Goal: Task Accomplishment & Management: Complete application form

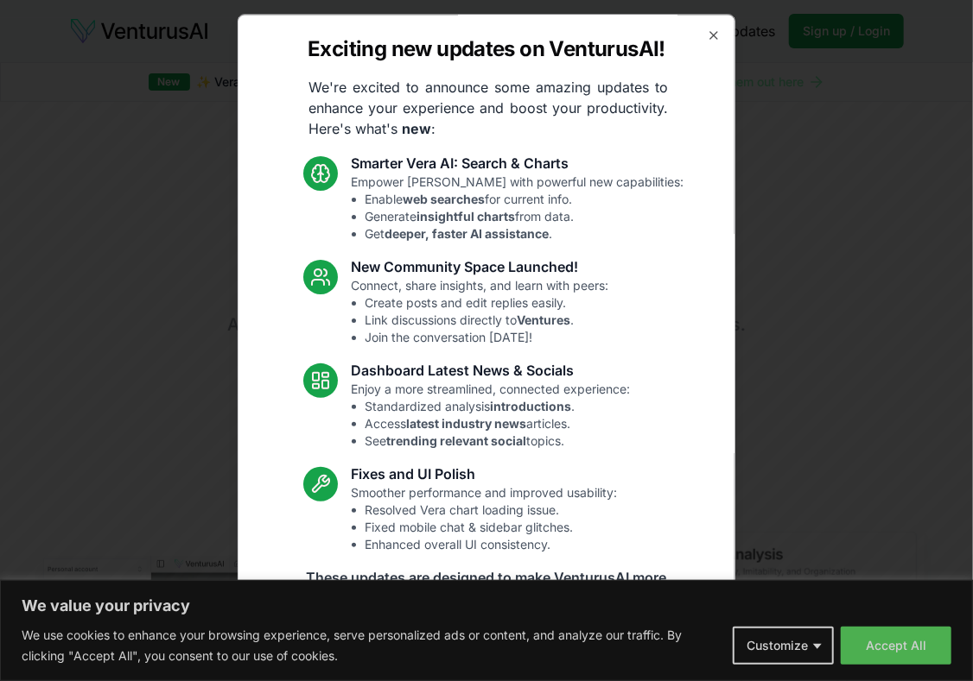
click at [692, 41] on div "Exciting new updates on VenturusAI! We're excited to announce some amazing upda…" at bounding box center [486, 341] width 497 height 654
click at [710, 32] on icon "button" at bounding box center [713, 35] width 7 height 7
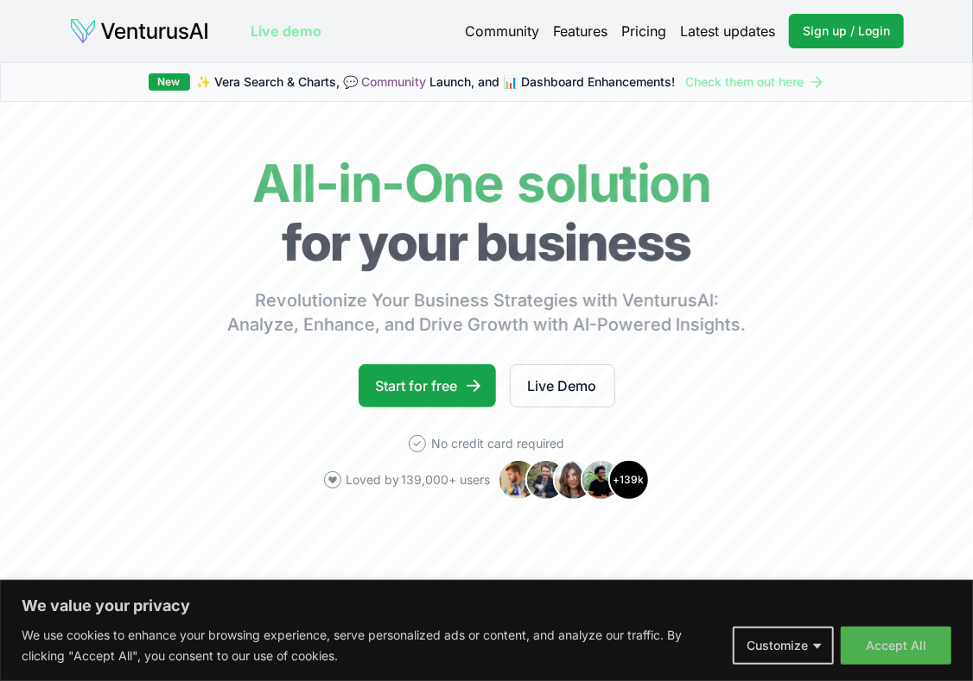
click at [643, 33] on link "Pricing" at bounding box center [643, 31] width 45 height 21
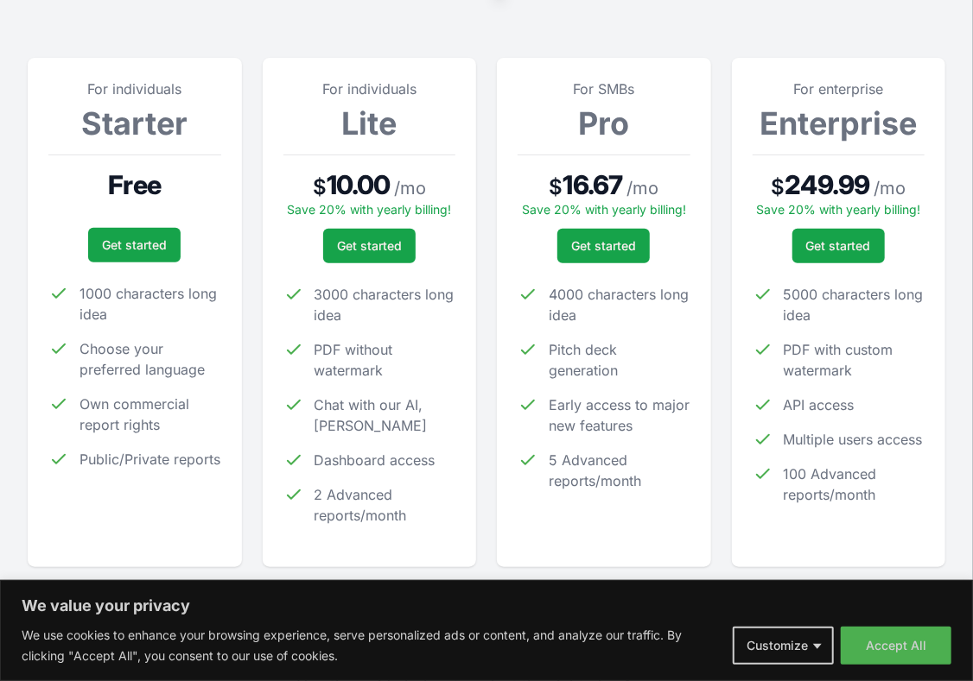
scroll to position [259, 0]
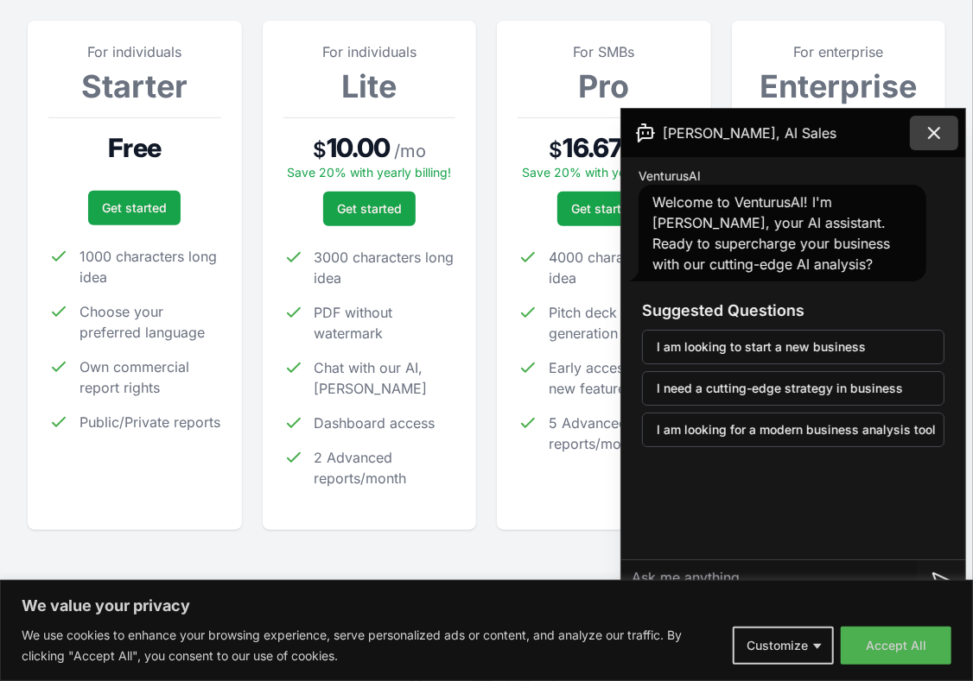
click at [929, 134] on icon at bounding box center [933, 133] width 21 height 21
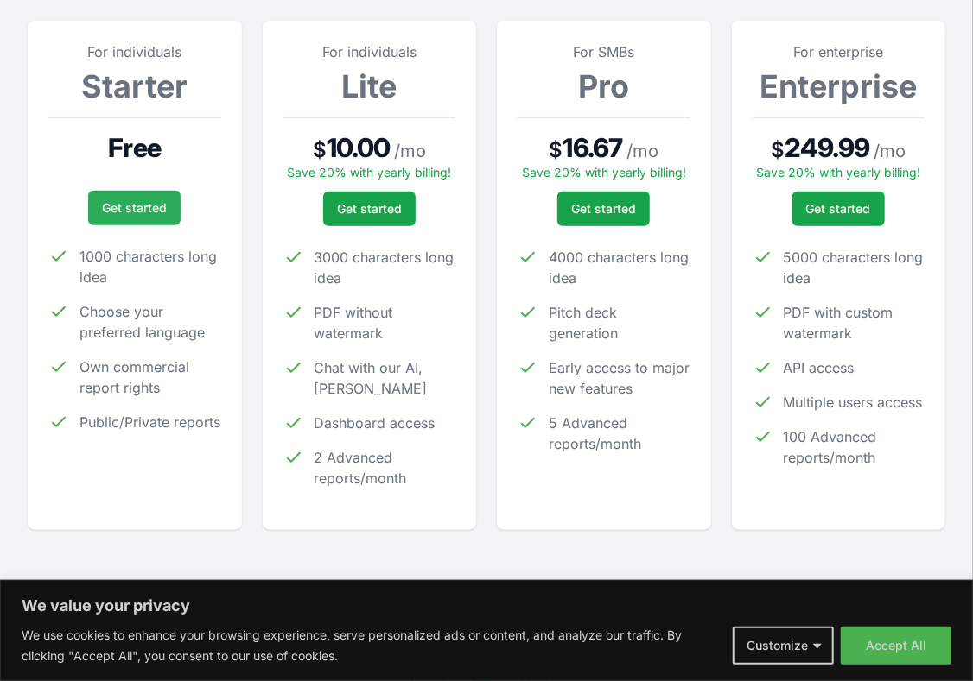
click at [147, 216] on link "Get started" at bounding box center [134, 208] width 92 height 35
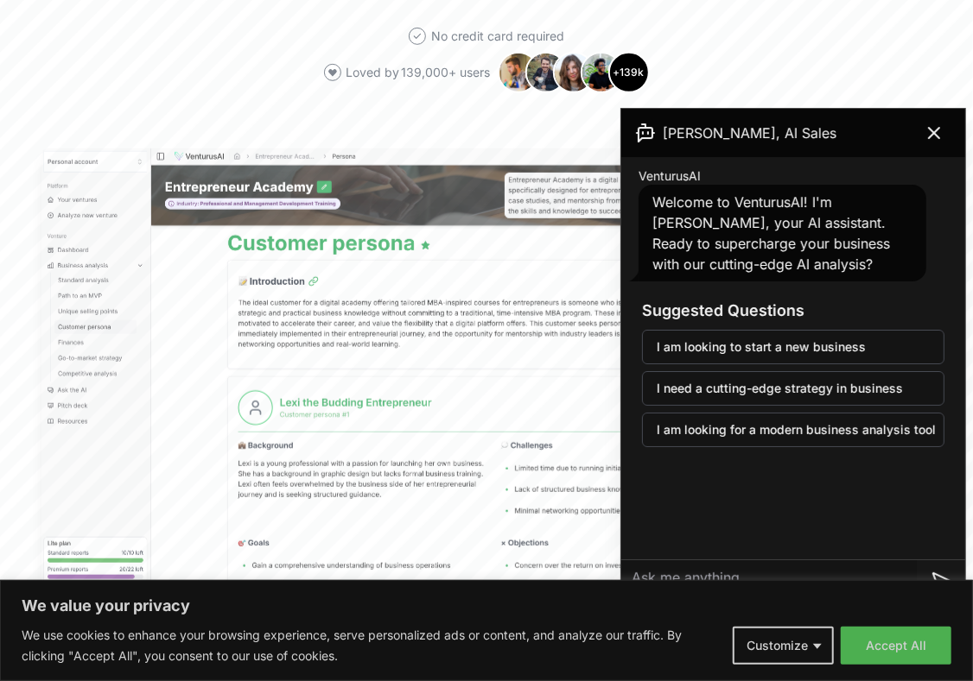
scroll to position [518, 0]
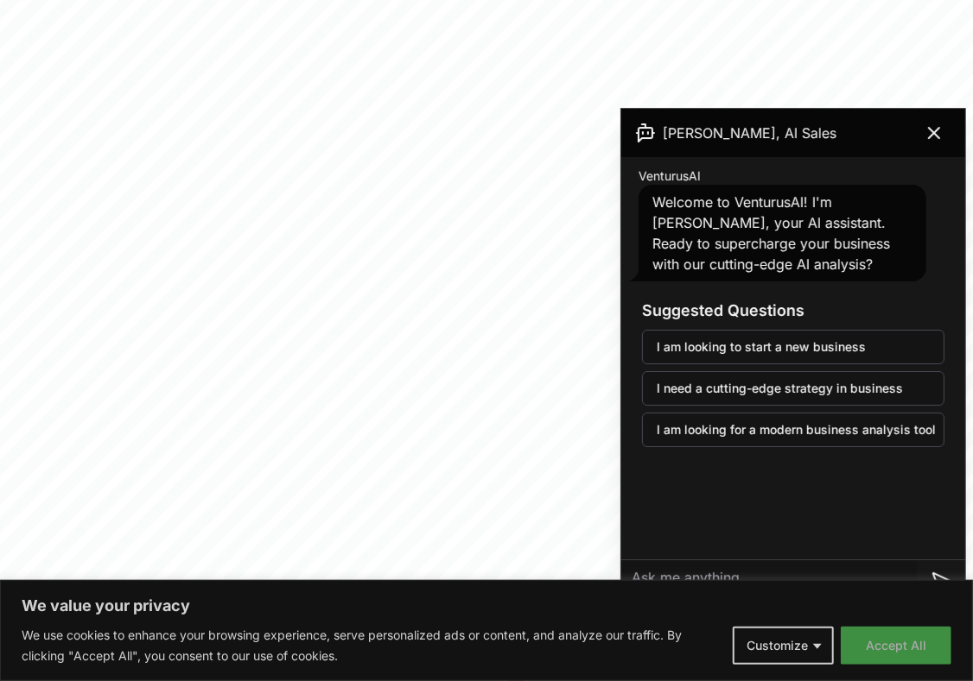
click at [883, 639] on button "Accept All" at bounding box center [895, 646] width 111 height 38
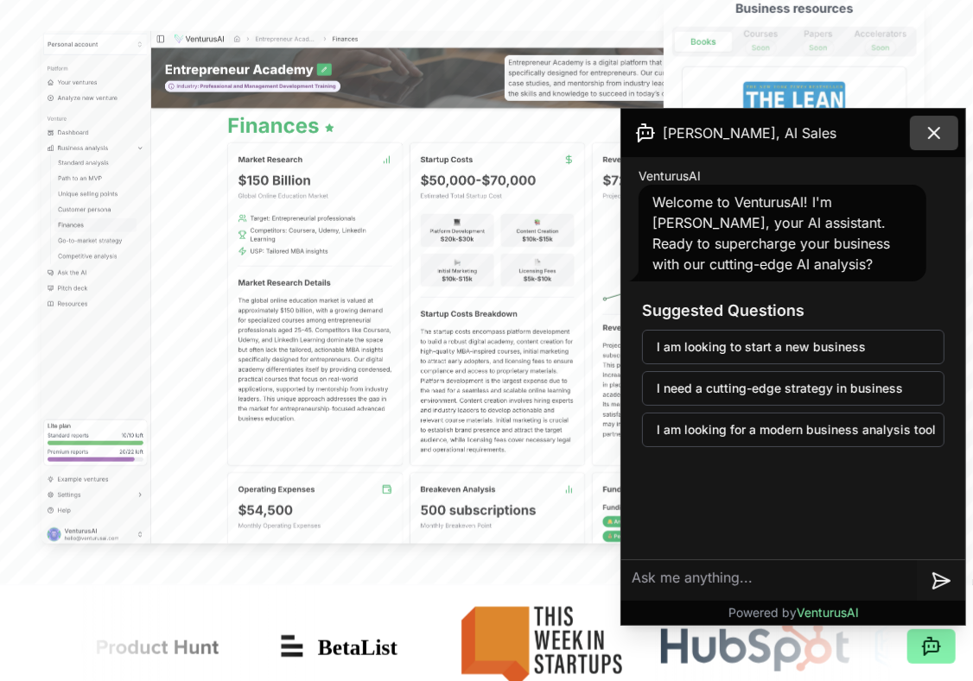
click at [935, 130] on icon at bounding box center [933, 133] width 10 height 10
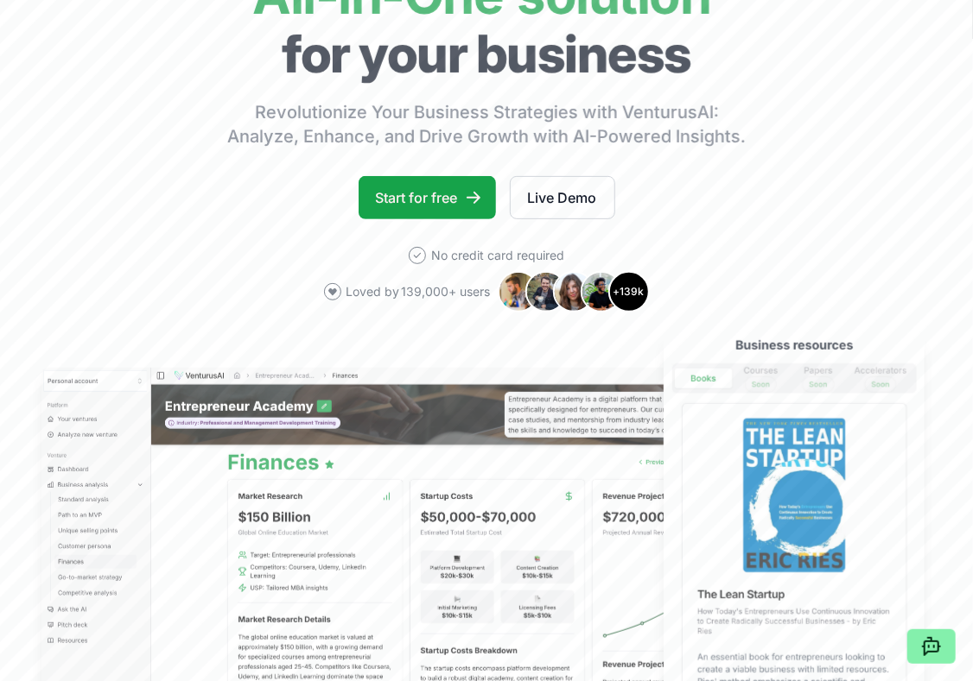
scroll to position [0, 0]
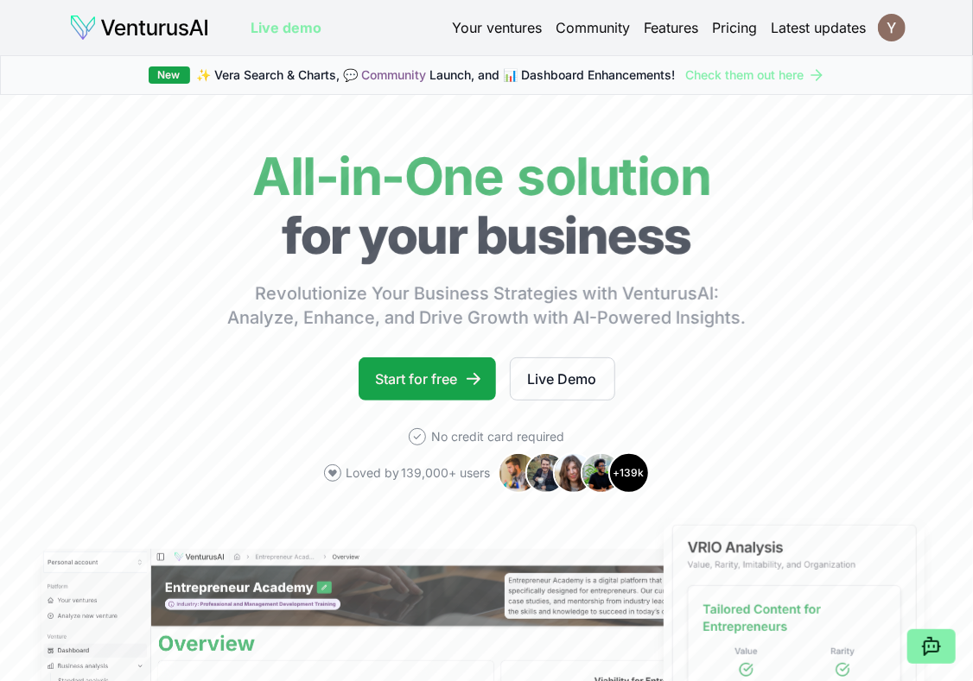
click at [497, 35] on link "Your ventures" at bounding box center [497, 27] width 90 height 21
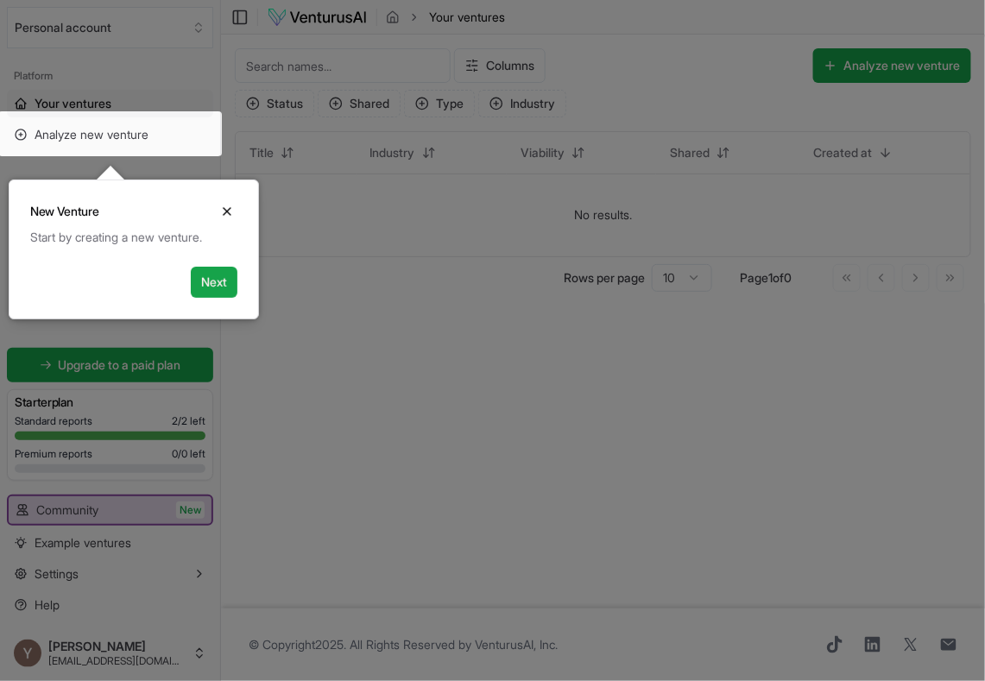
click at [415, 394] on div at bounding box center [492, 340] width 985 height 681
click at [220, 212] on icon "Close" at bounding box center [227, 212] width 14 height 14
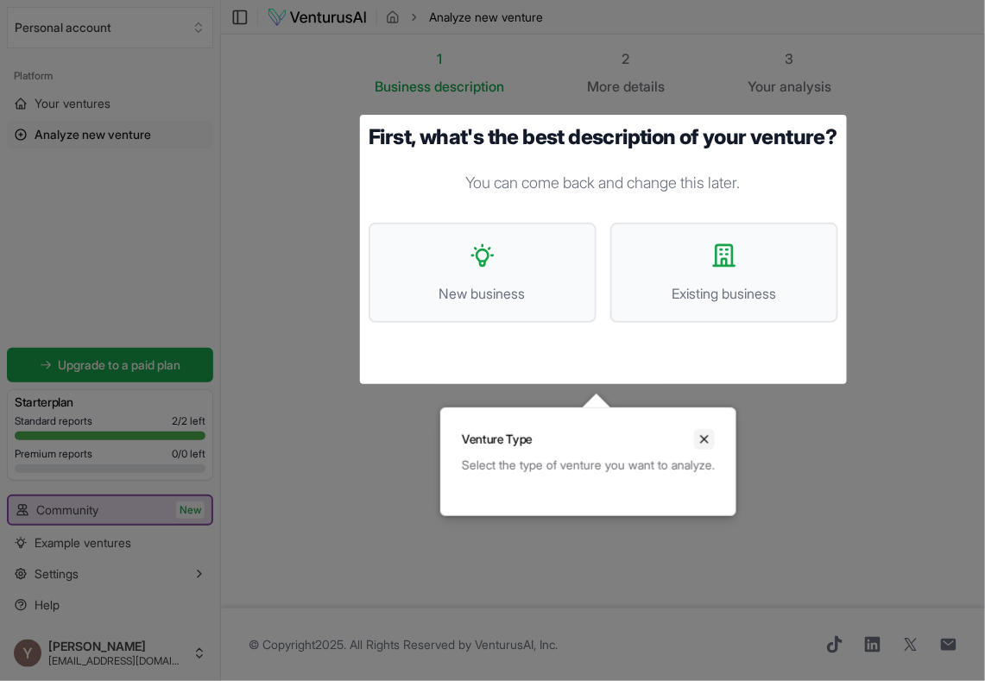
click at [712, 435] on icon "Close" at bounding box center [705, 440] width 14 height 14
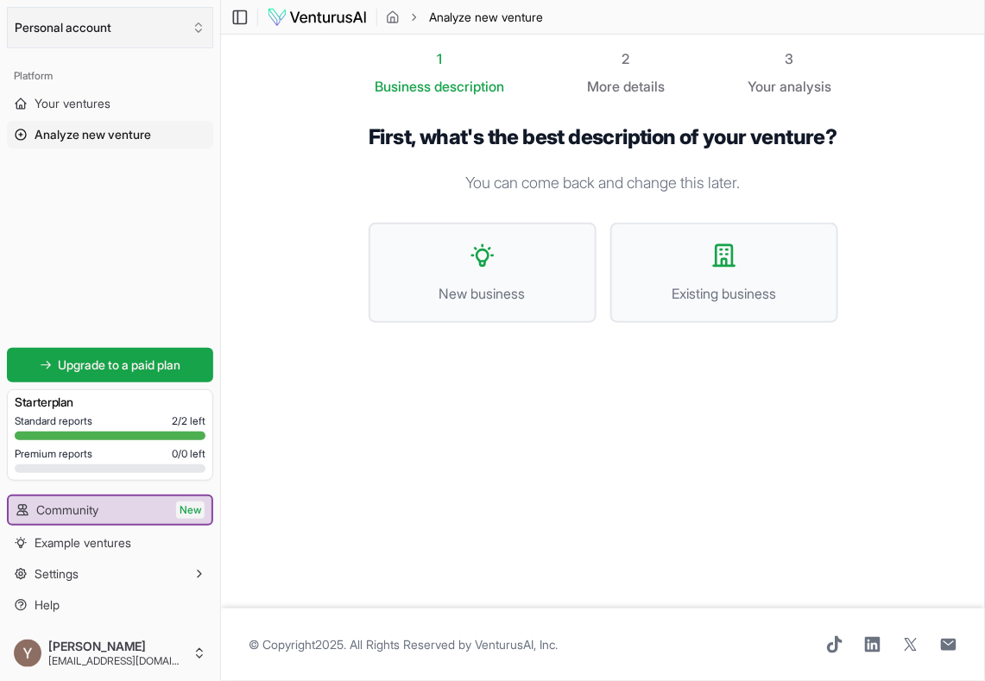
click at [53, 19] on button "Personal account" at bounding box center [110, 27] width 206 height 41
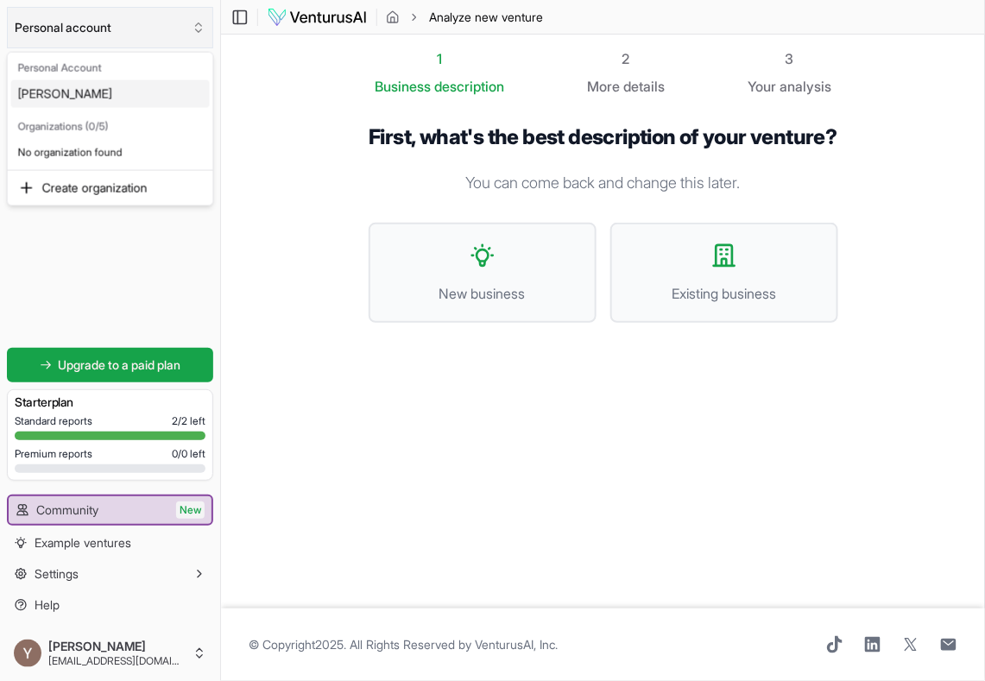
click at [53, 19] on html "We value your privacy We use cookies to enhance your browsing experience, serve…" at bounding box center [492, 340] width 985 height 681
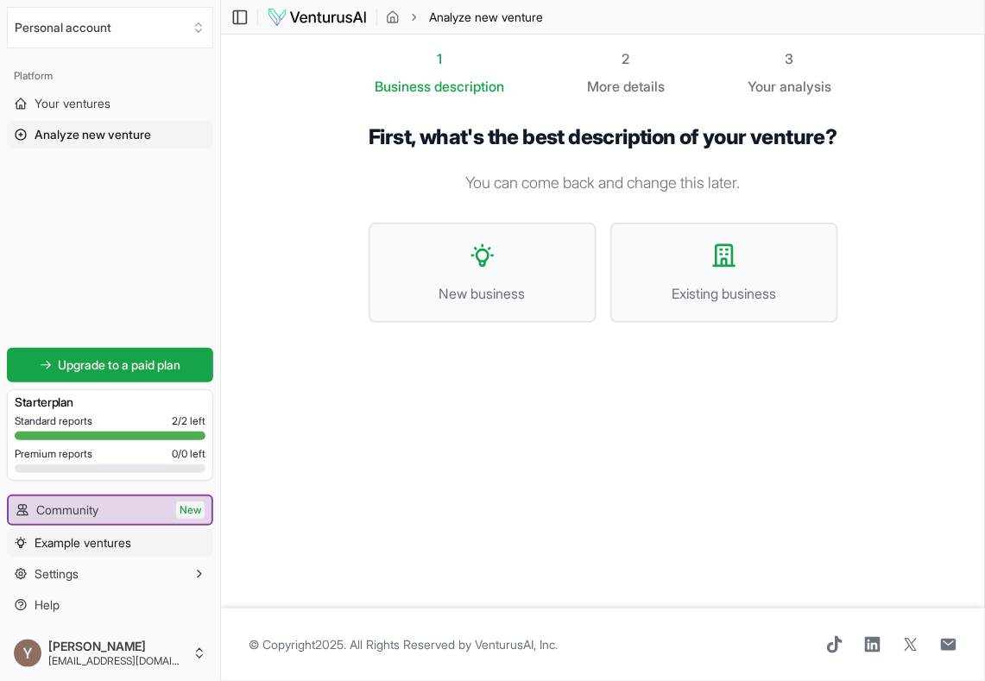
click at [97, 545] on span "Example ventures" at bounding box center [83, 543] width 97 height 17
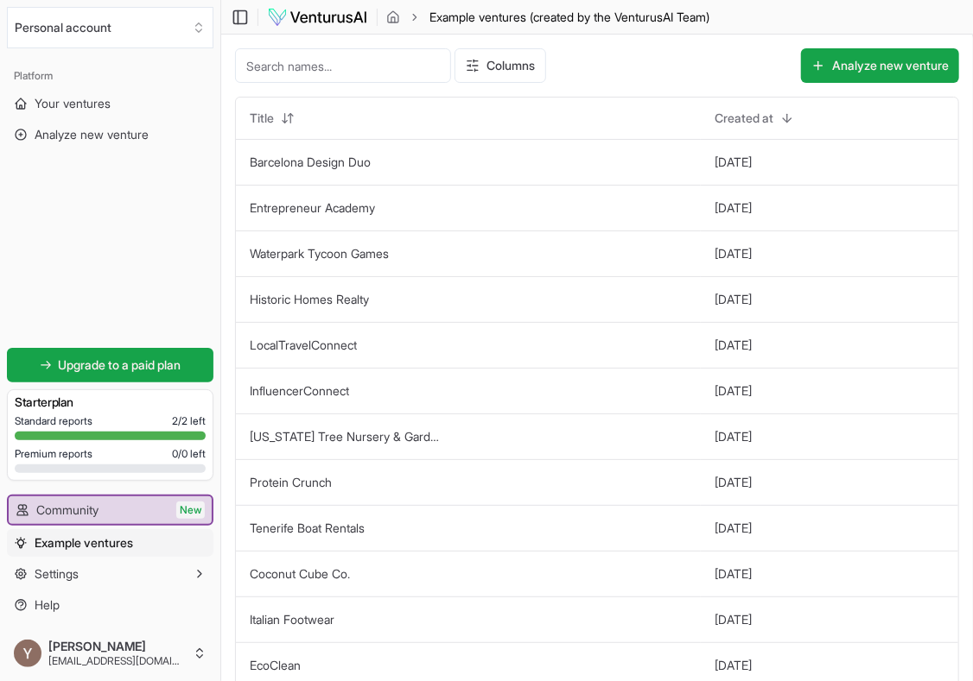
click at [267, 63] on input at bounding box center [343, 65] width 216 height 35
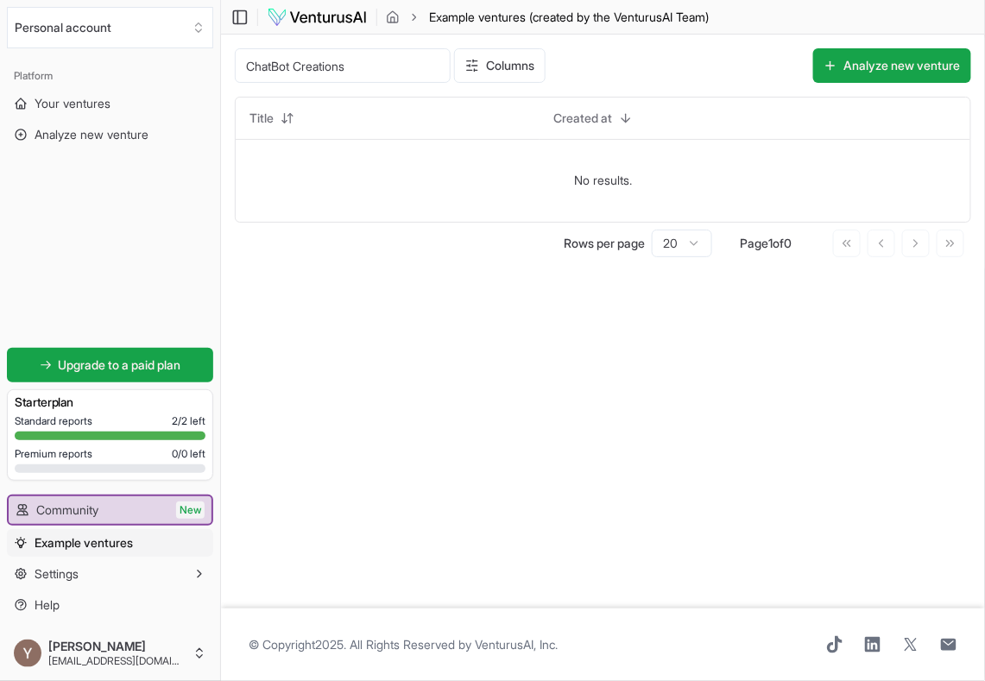
type input "ChatBot Creations"
click at [67, 35] on button "Personal account" at bounding box center [110, 27] width 206 height 41
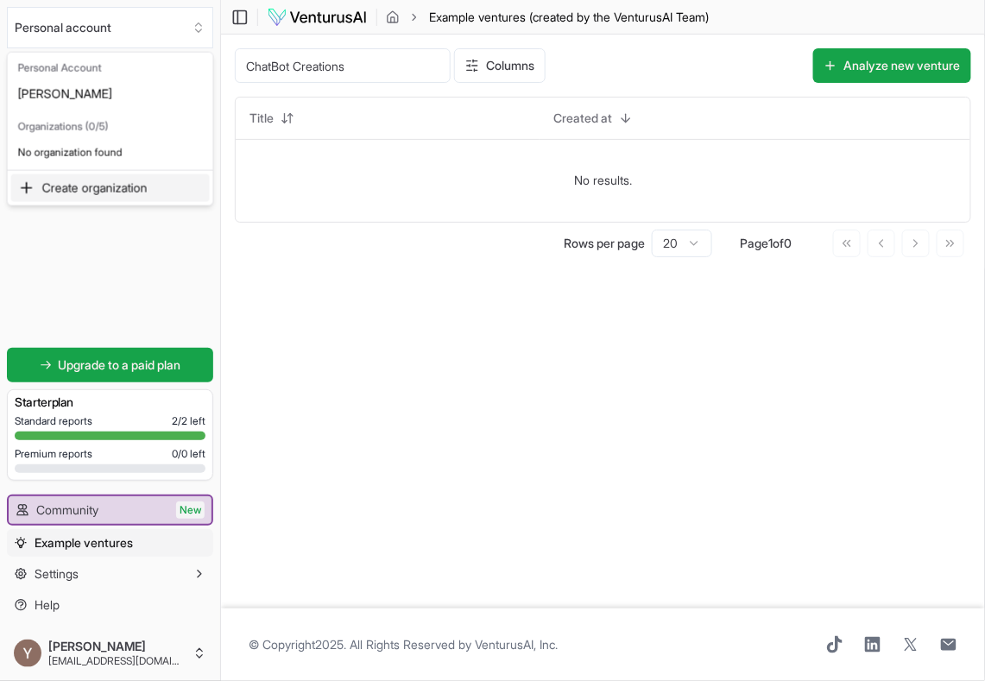
click at [117, 275] on html "We value your privacy We use cookies to enhance your browsing experience, serve…" at bounding box center [492, 340] width 985 height 681
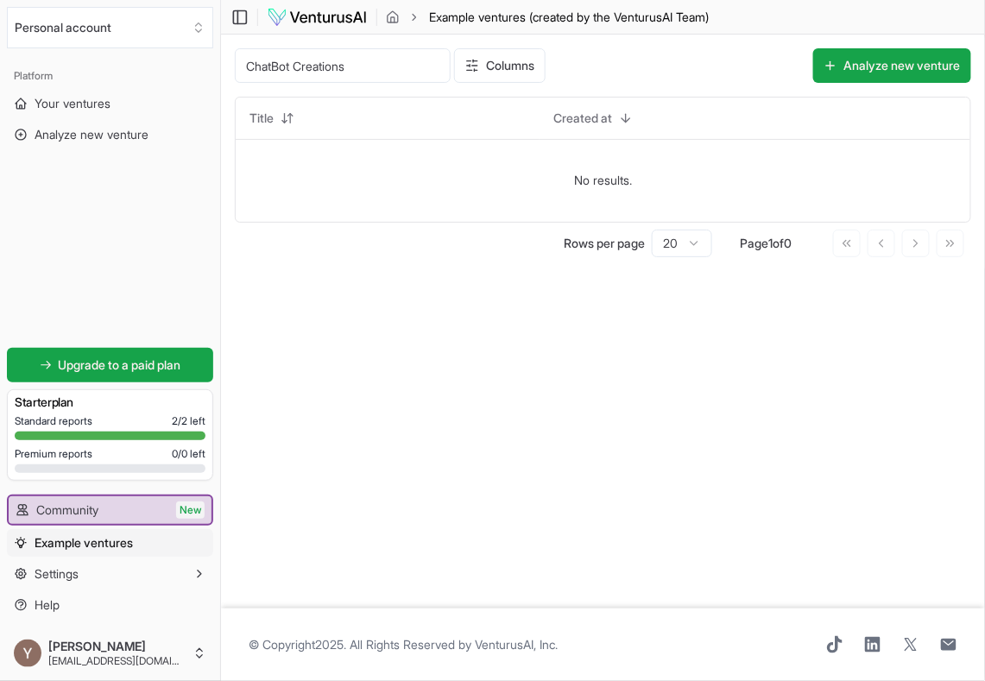
click at [305, 15] on img at bounding box center [317, 17] width 101 height 21
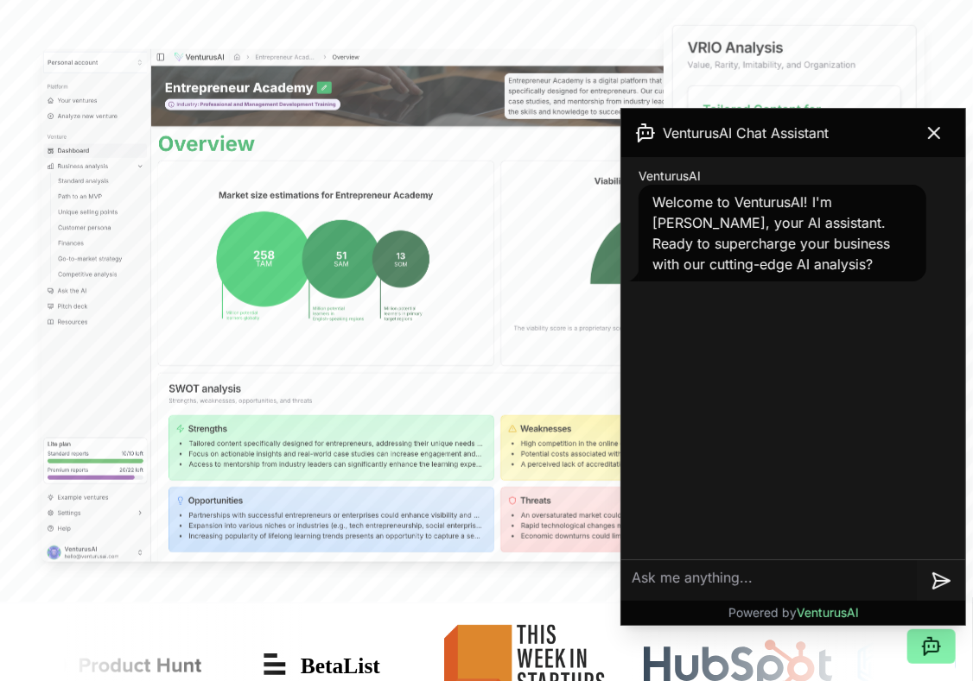
scroll to position [518, 0]
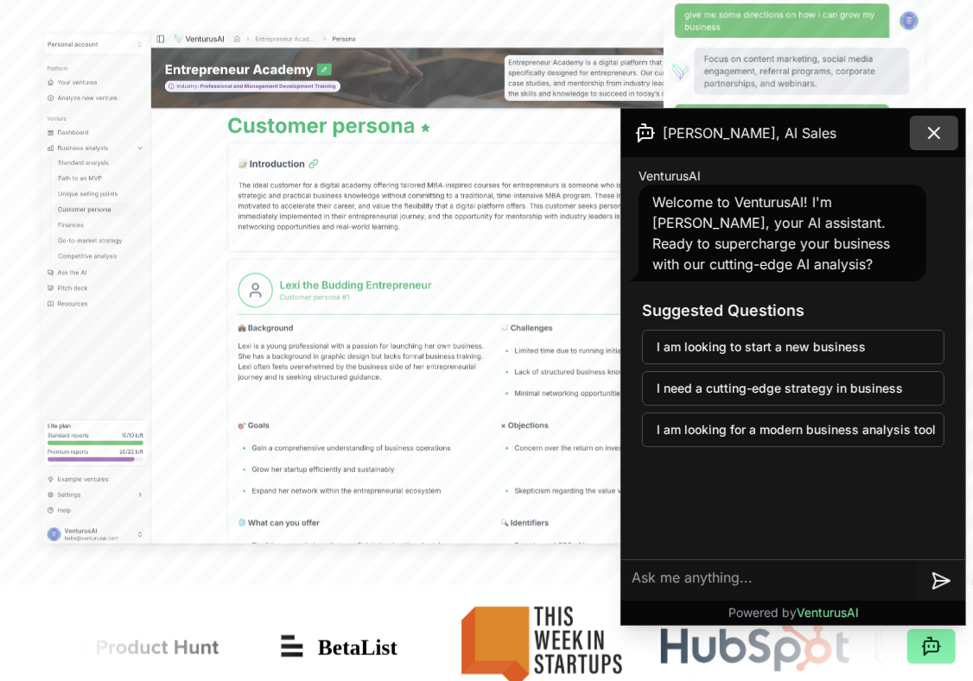
click at [928, 132] on icon at bounding box center [933, 133] width 21 height 21
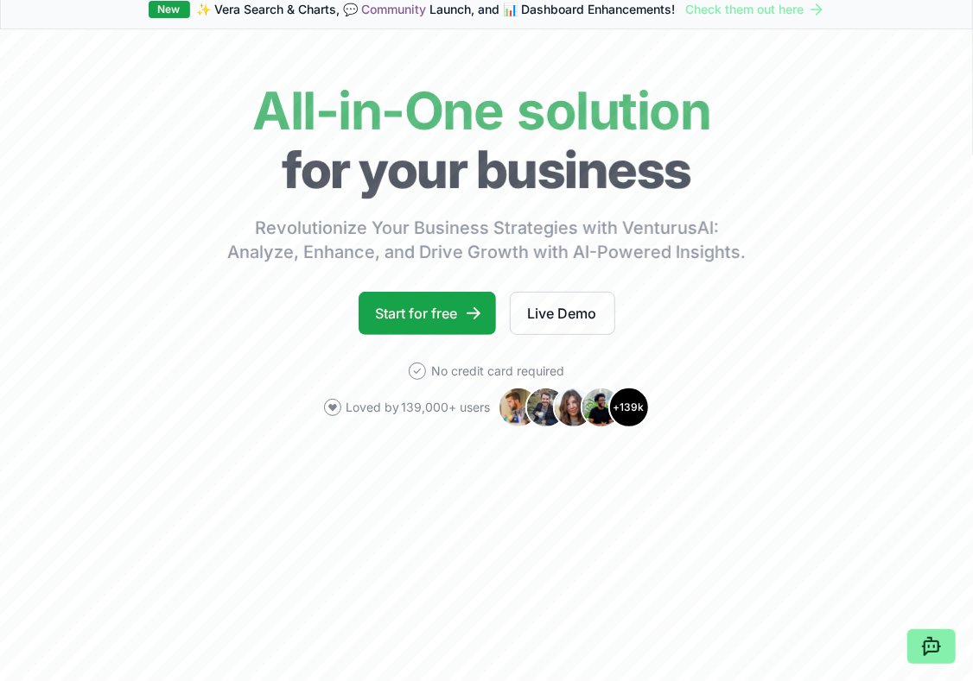
scroll to position [0, 0]
